Goal: Task Accomplishment & Management: Manage account settings

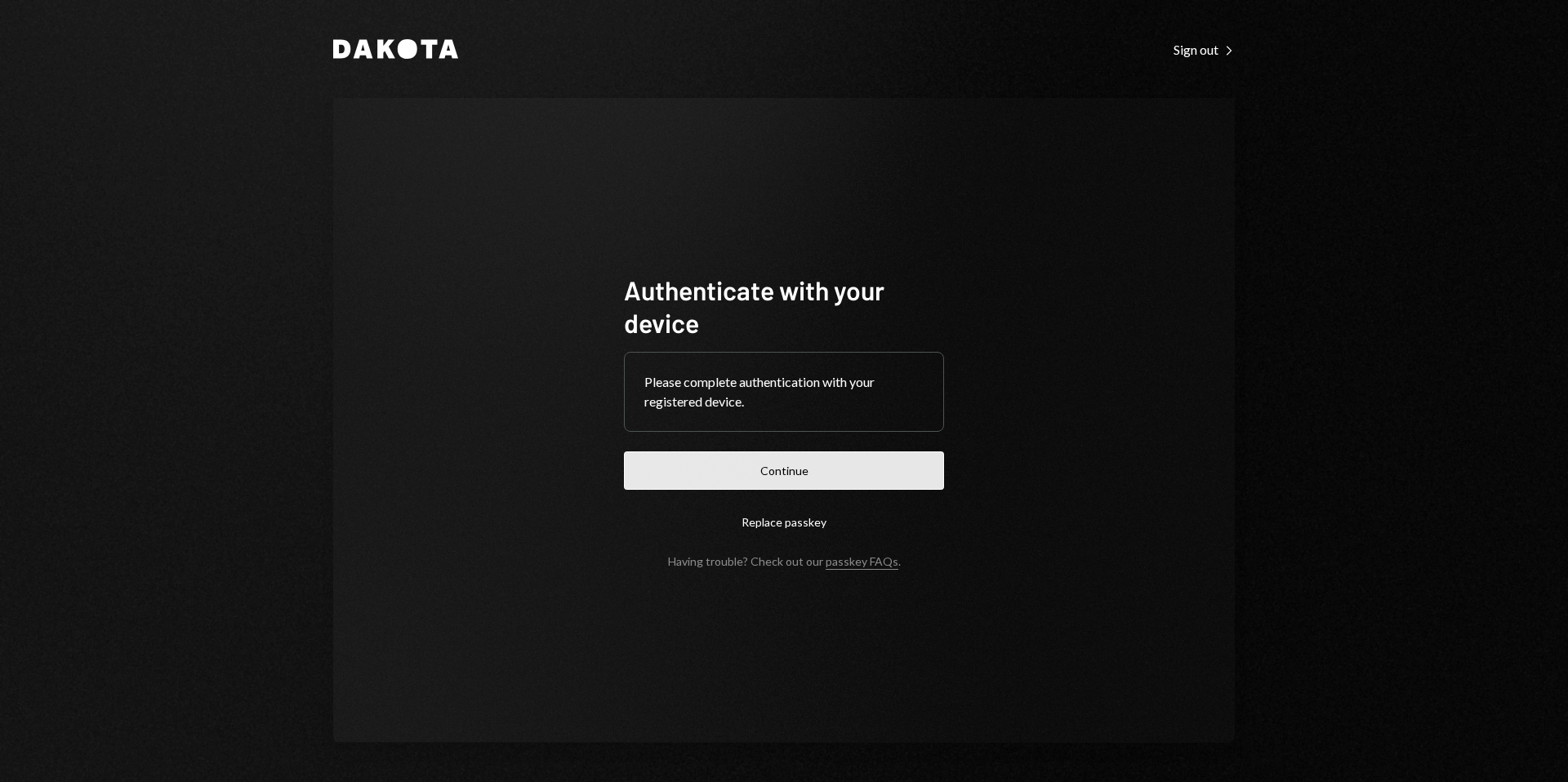
click at [770, 467] on button "Continue" at bounding box center [784, 471] width 320 height 38
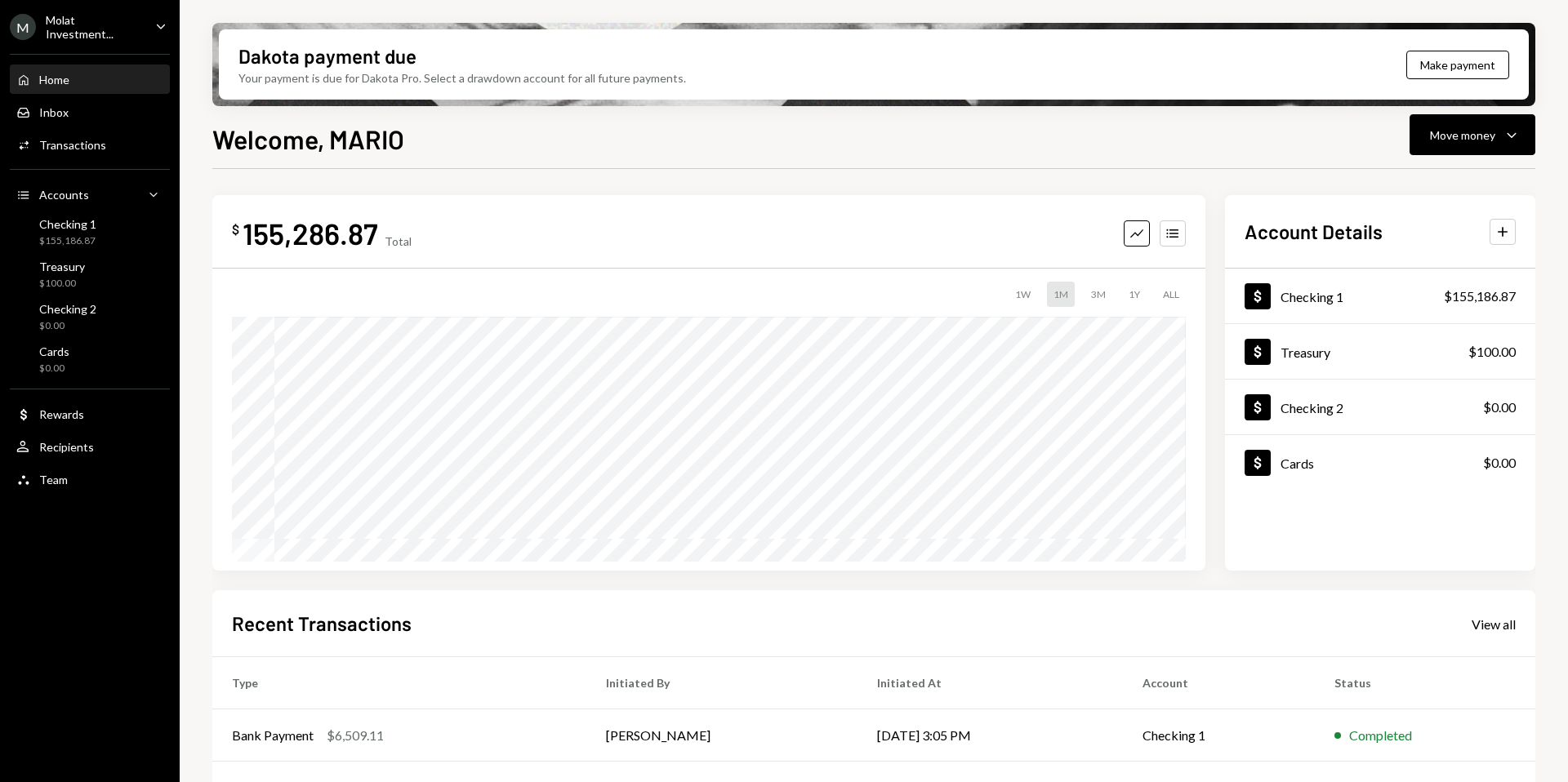
click at [72, 26] on div "Molat Investment..." at bounding box center [93, 27] width 96 height 27
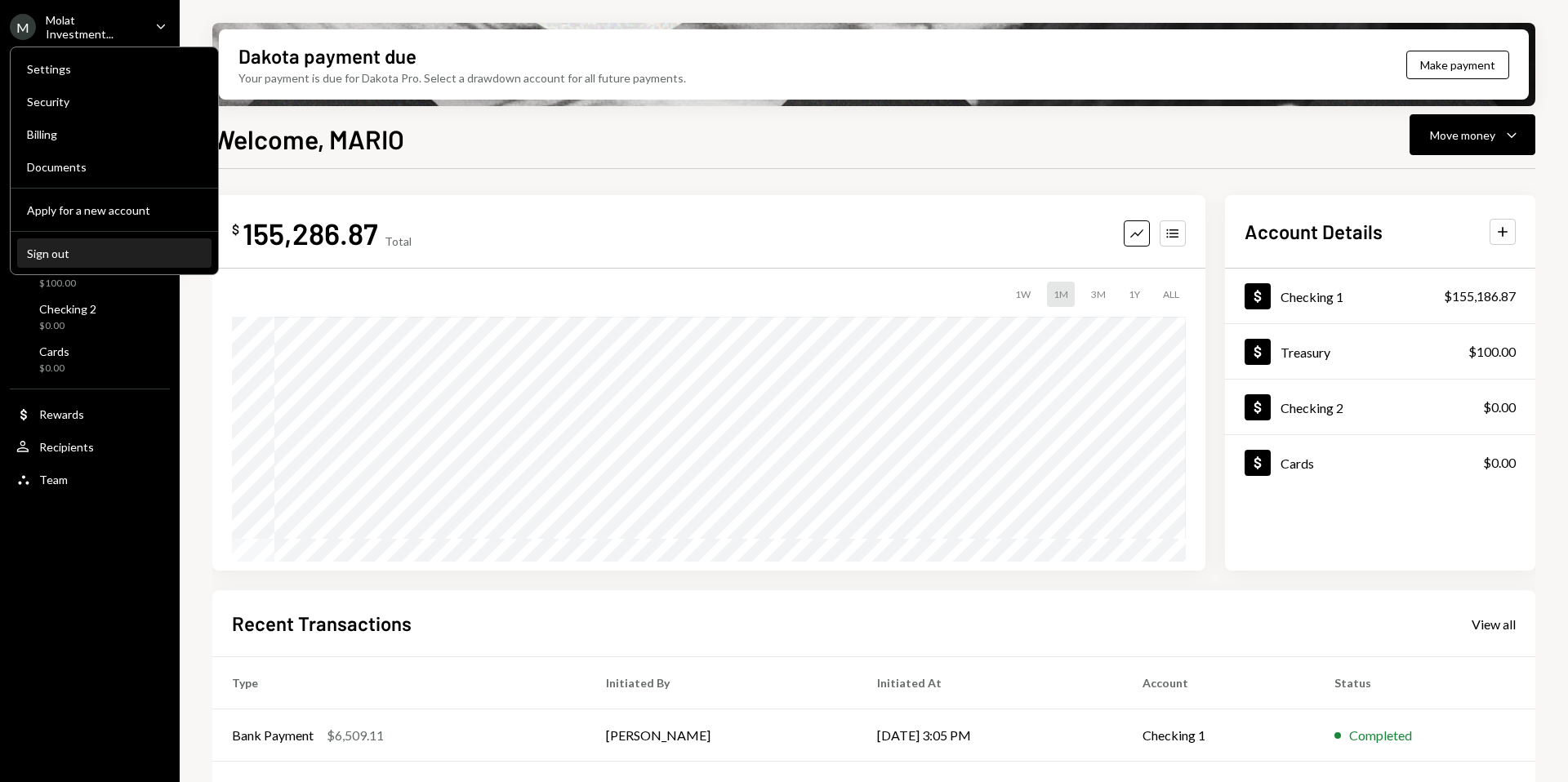
click at [72, 262] on button "Sign out" at bounding box center [114, 254] width 194 height 29
